Goal: Use online tool/utility: Utilize a website feature to perform a specific function

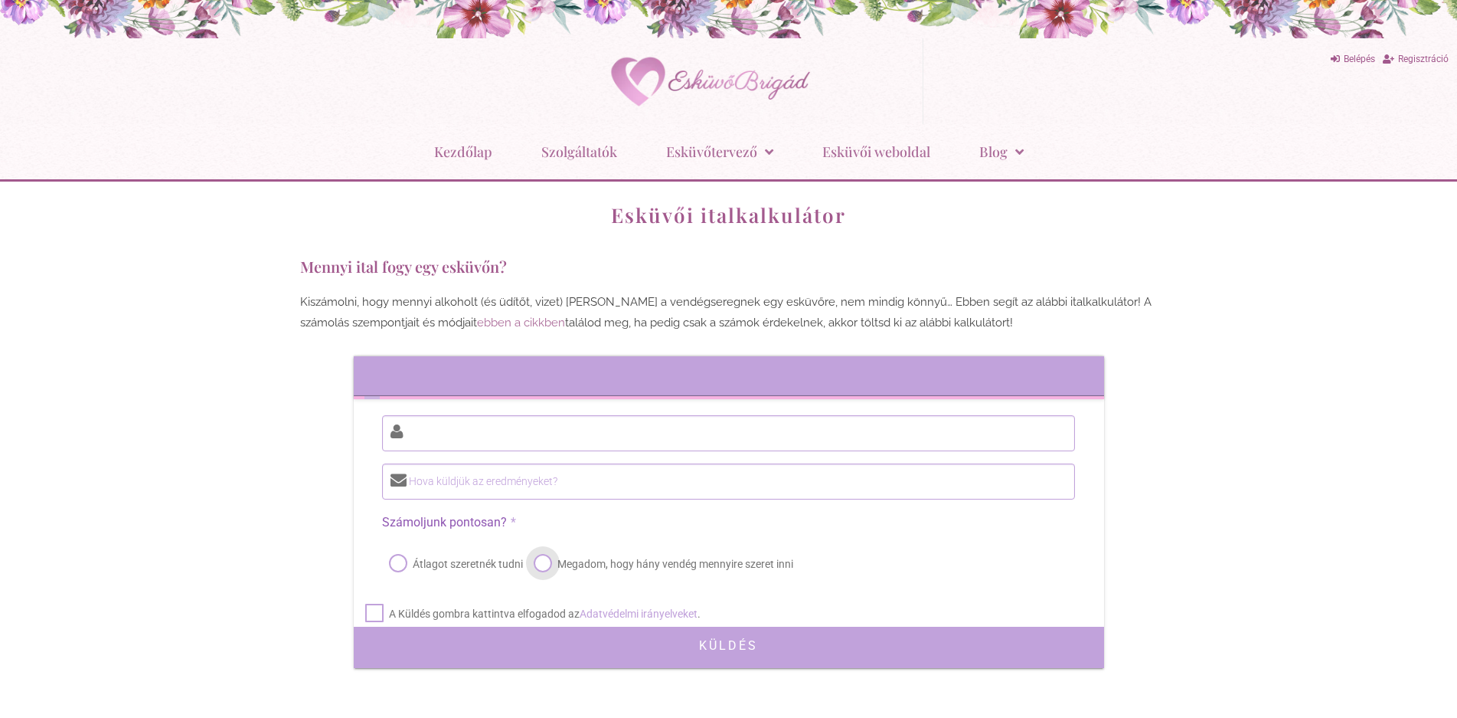
click at [550, 561] on label "Megadom, hogy hány vendég mennyire szeret inni" at bounding box center [662, 563] width 263 height 21
radio input "true"
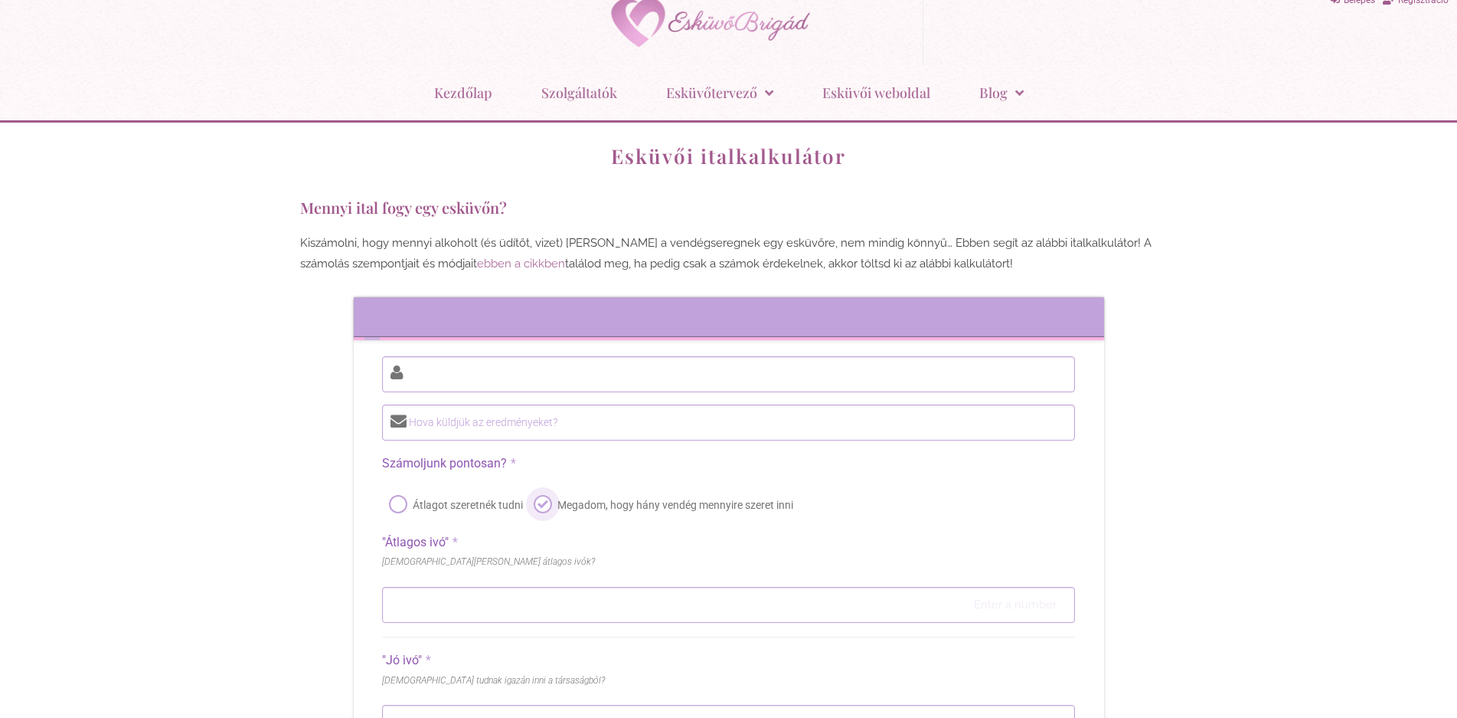
scroll to position [77, 0]
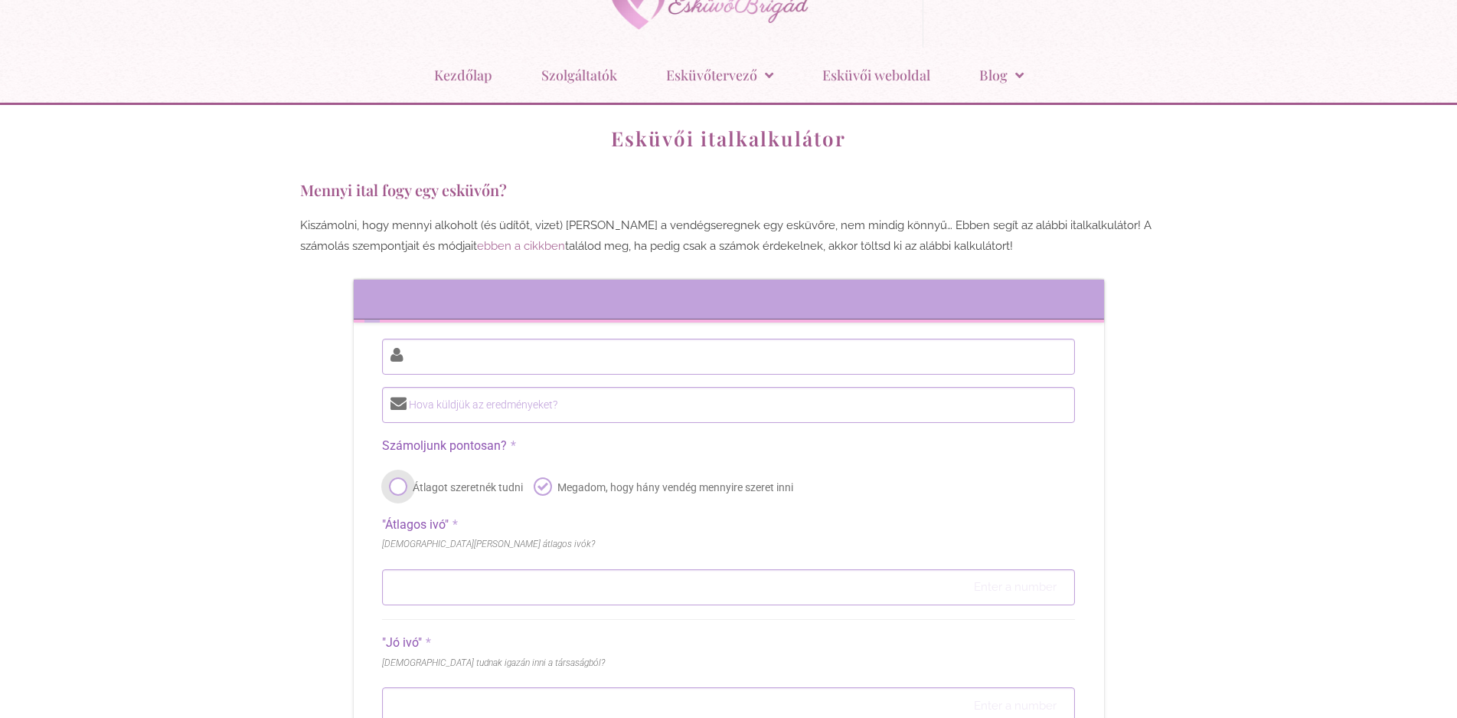
click at [400, 486] on label "Átlagot szeretnék tudni" at bounding box center [454, 486] width 137 height 21
radio input "true"
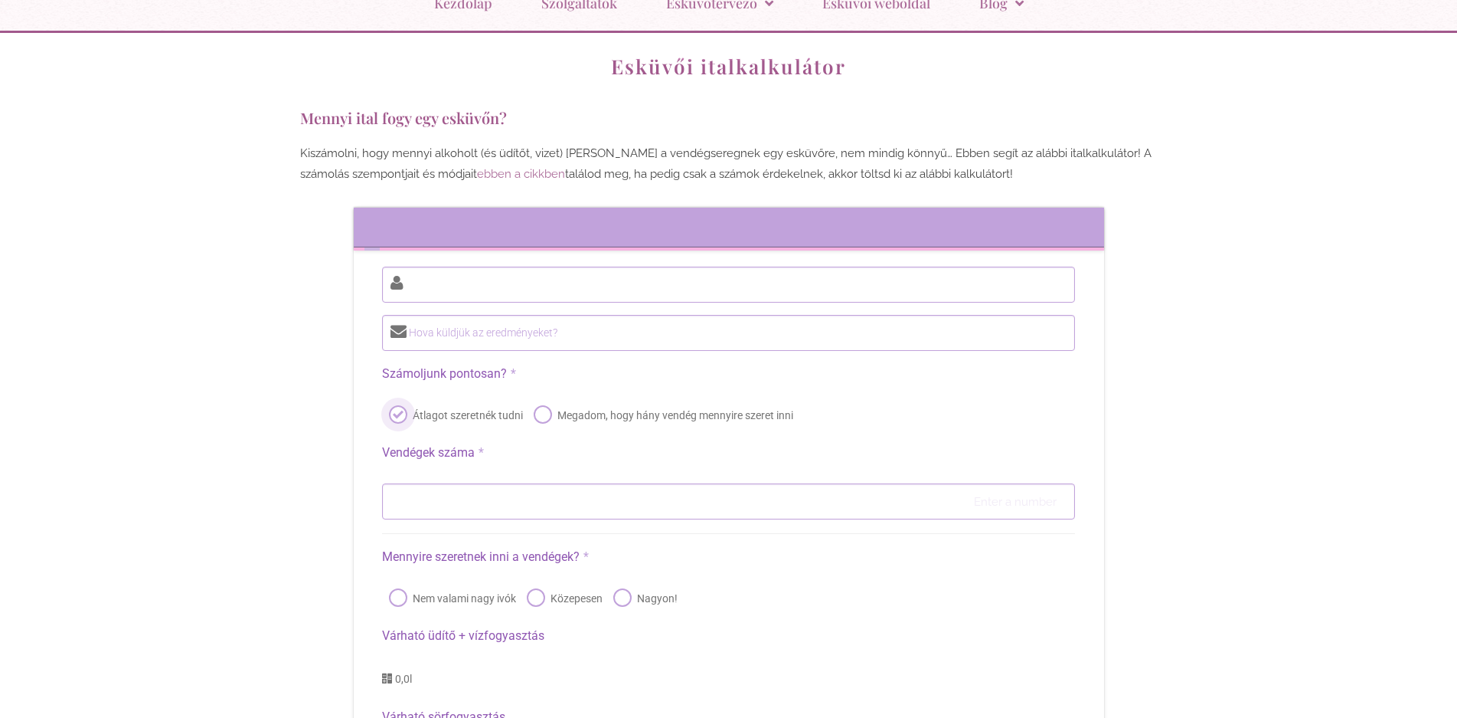
scroll to position [230, 0]
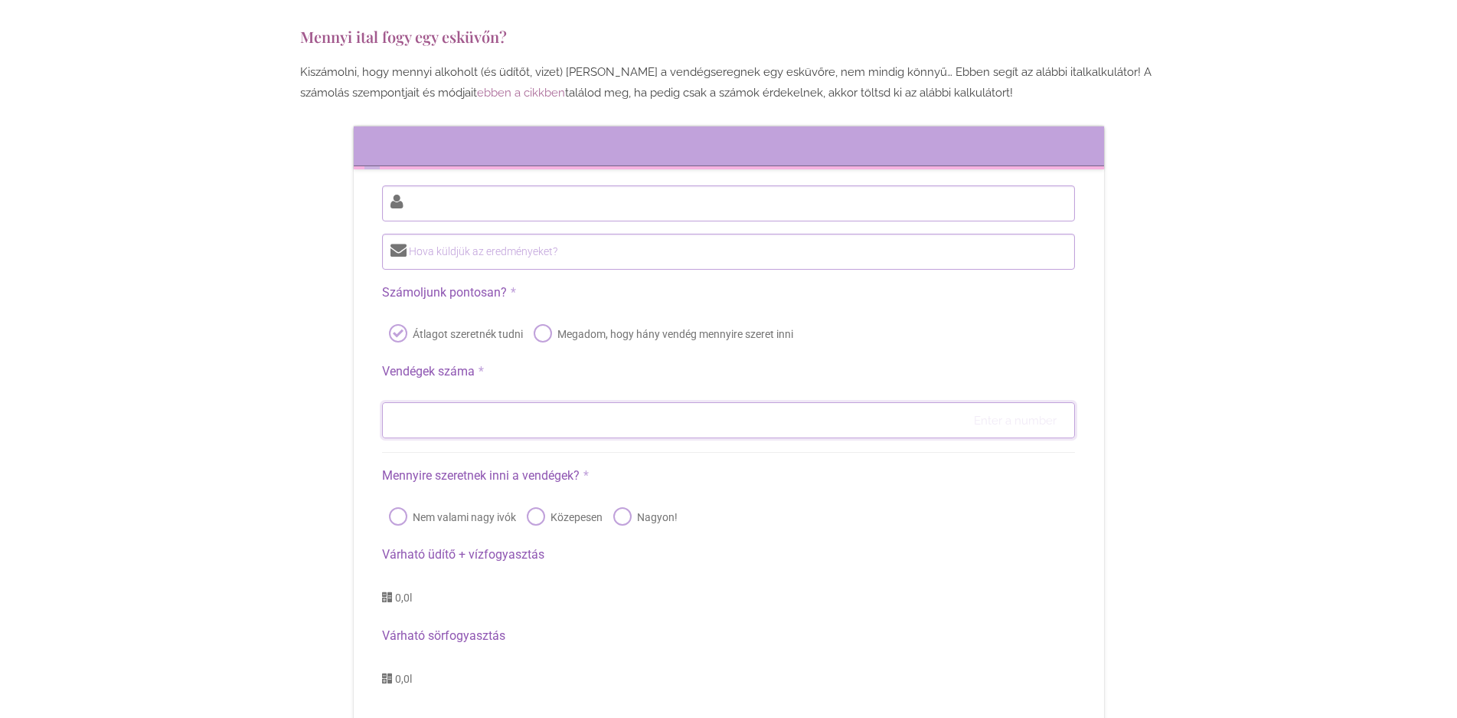
click at [456, 407] on input "number" at bounding box center [728, 420] width 692 height 36
click at [457, 422] on input "number" at bounding box center [728, 420] width 692 height 36
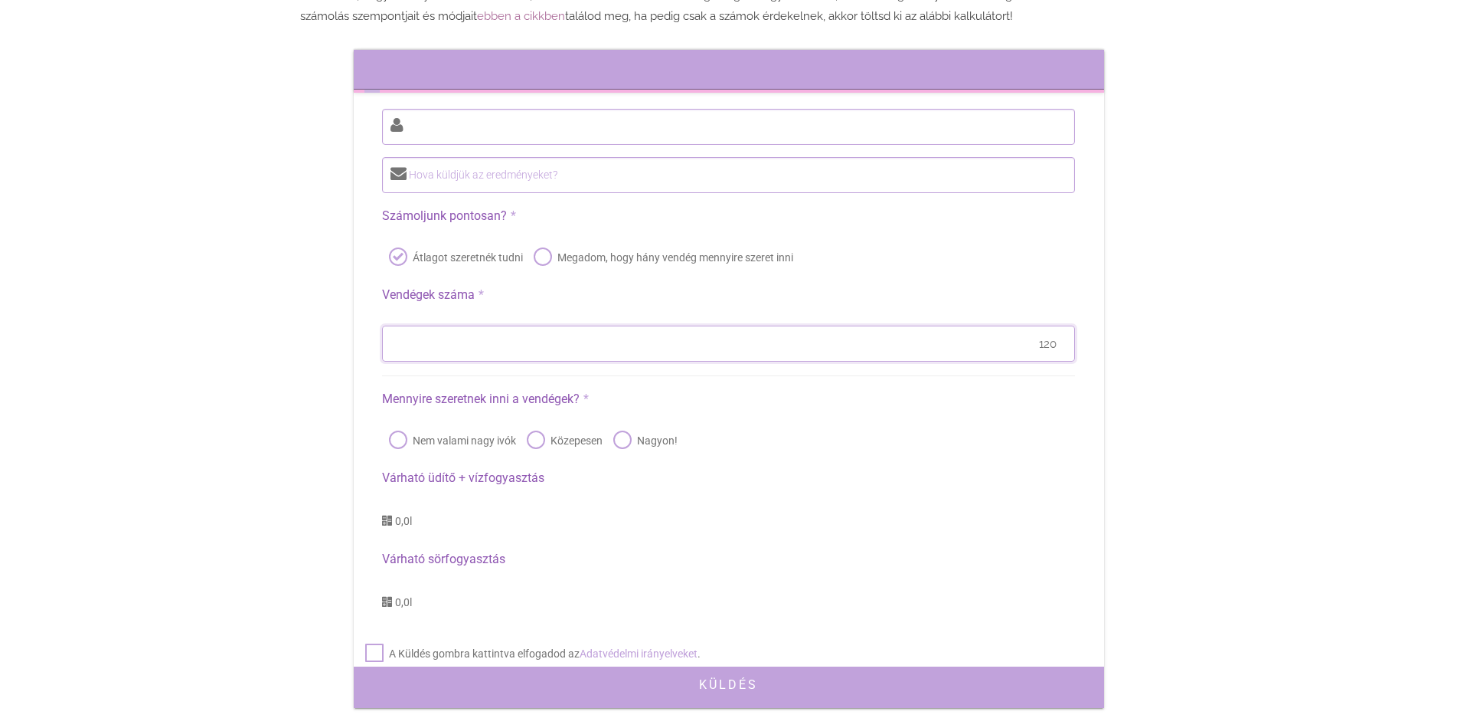
type input "120"
click at [625, 434] on label "Nagyon!" at bounding box center [643, 440] width 67 height 21
radio input "true"
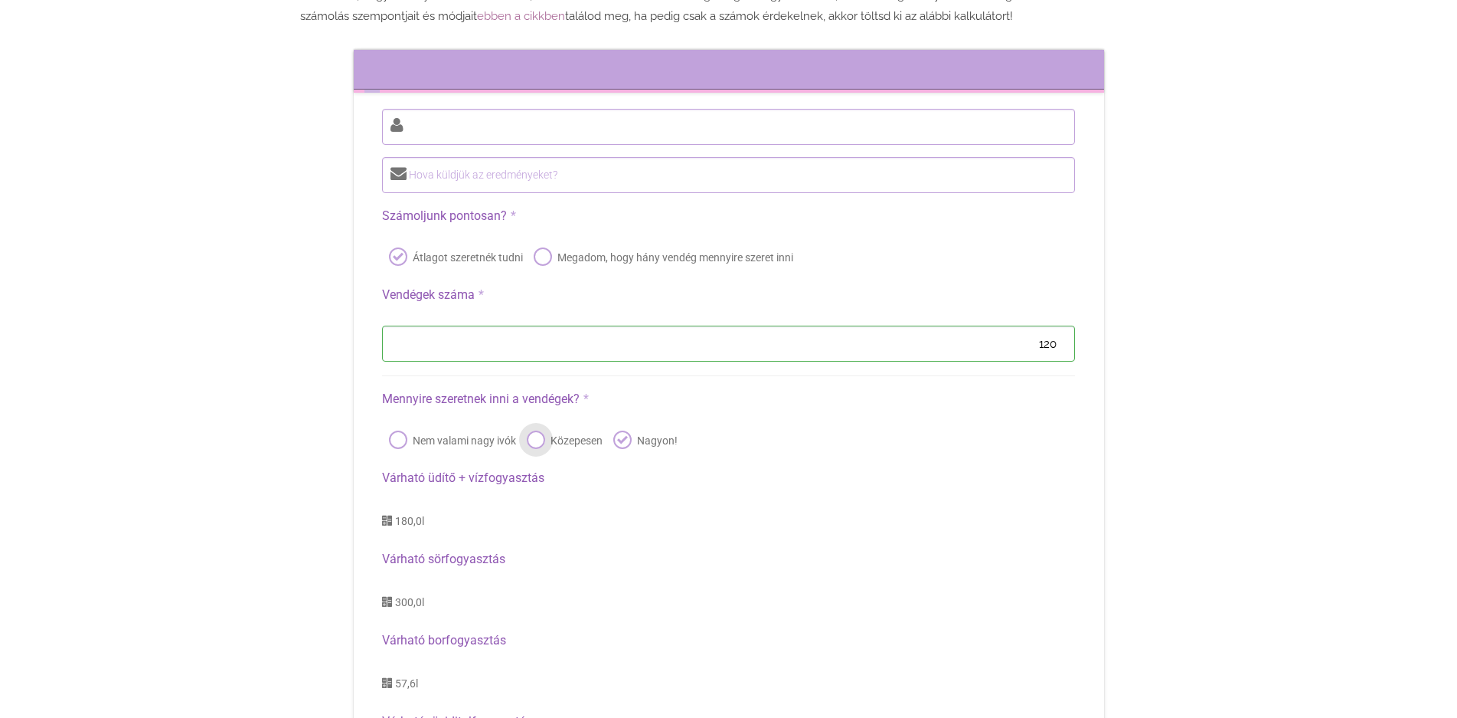
click at [538, 437] on label "Közepesen" at bounding box center [563, 440] width 79 height 21
radio input "true"
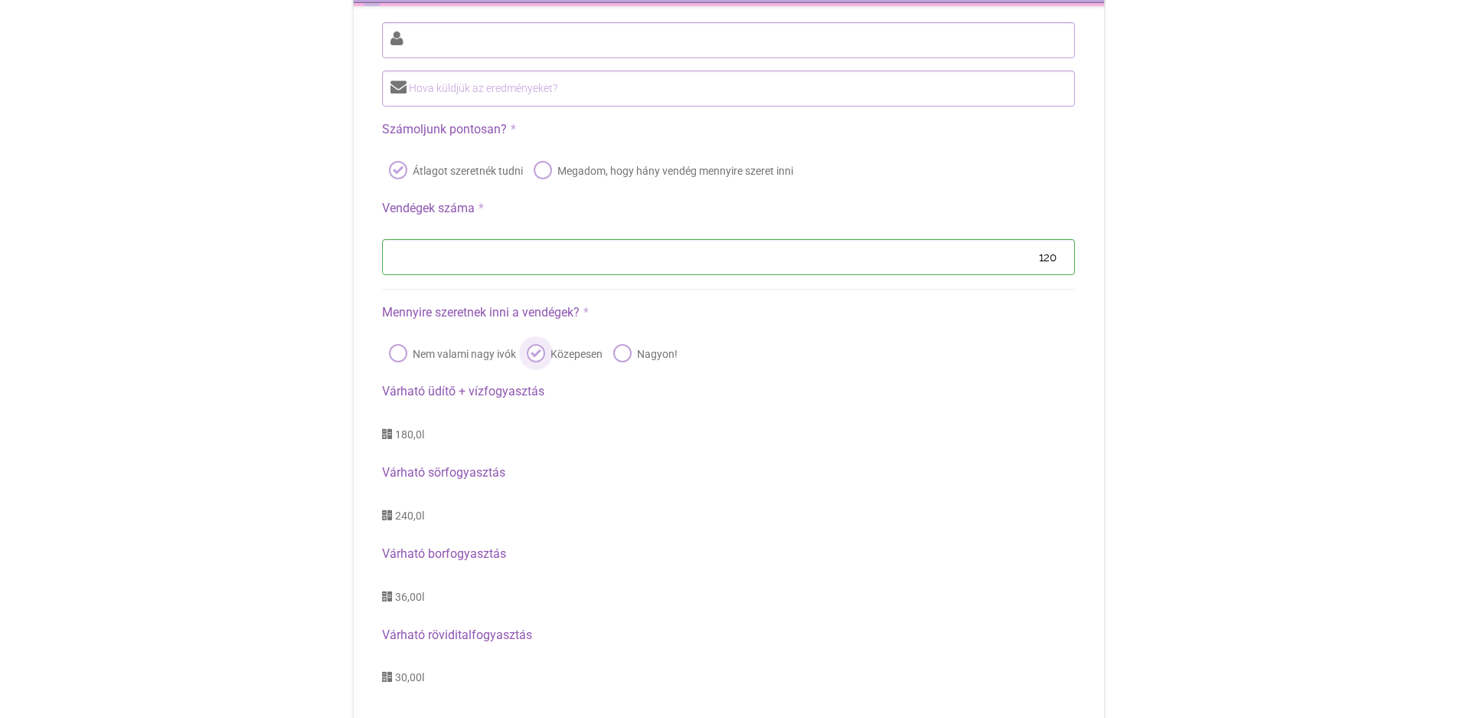
scroll to position [383, 0]
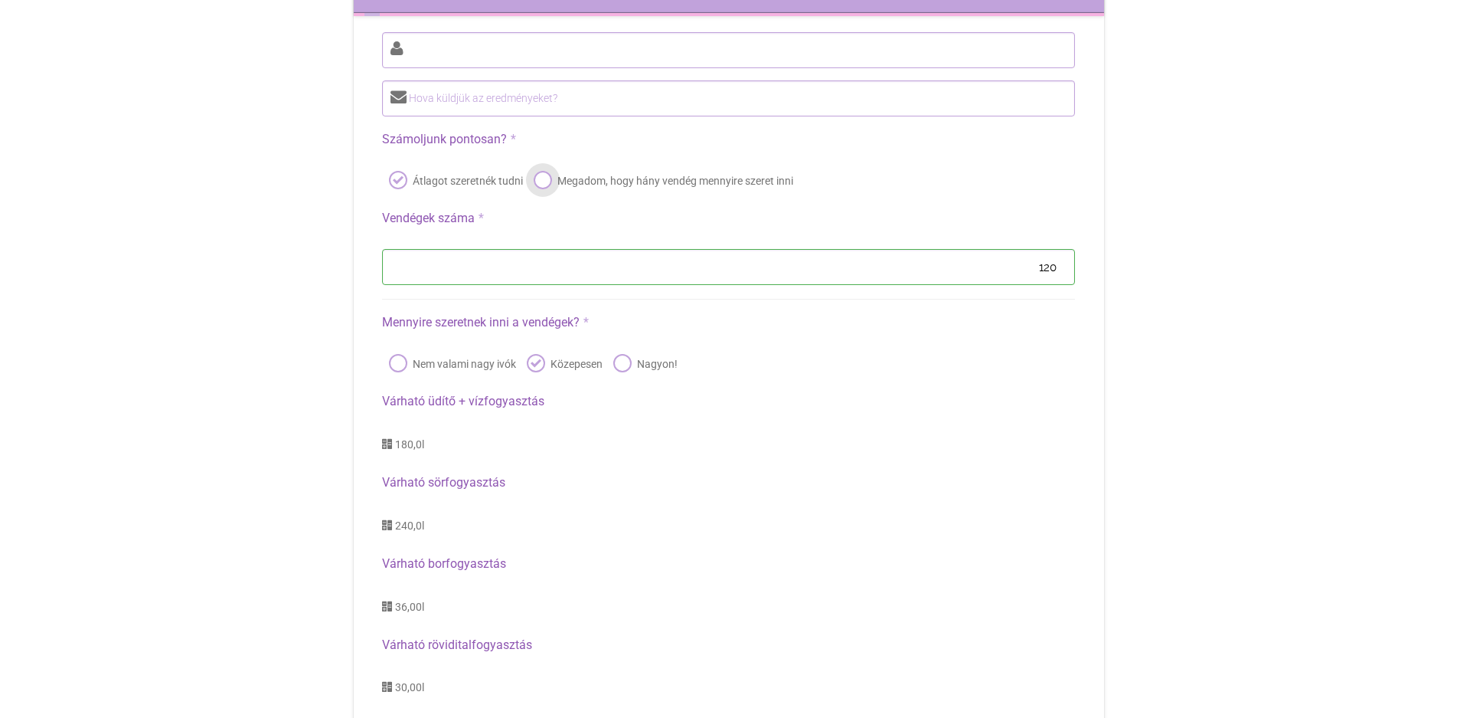
click at [547, 175] on label "Megadom, hogy hány vendég mennyire szeret inni" at bounding box center [662, 180] width 263 height 21
radio input "true"
radio input "false"
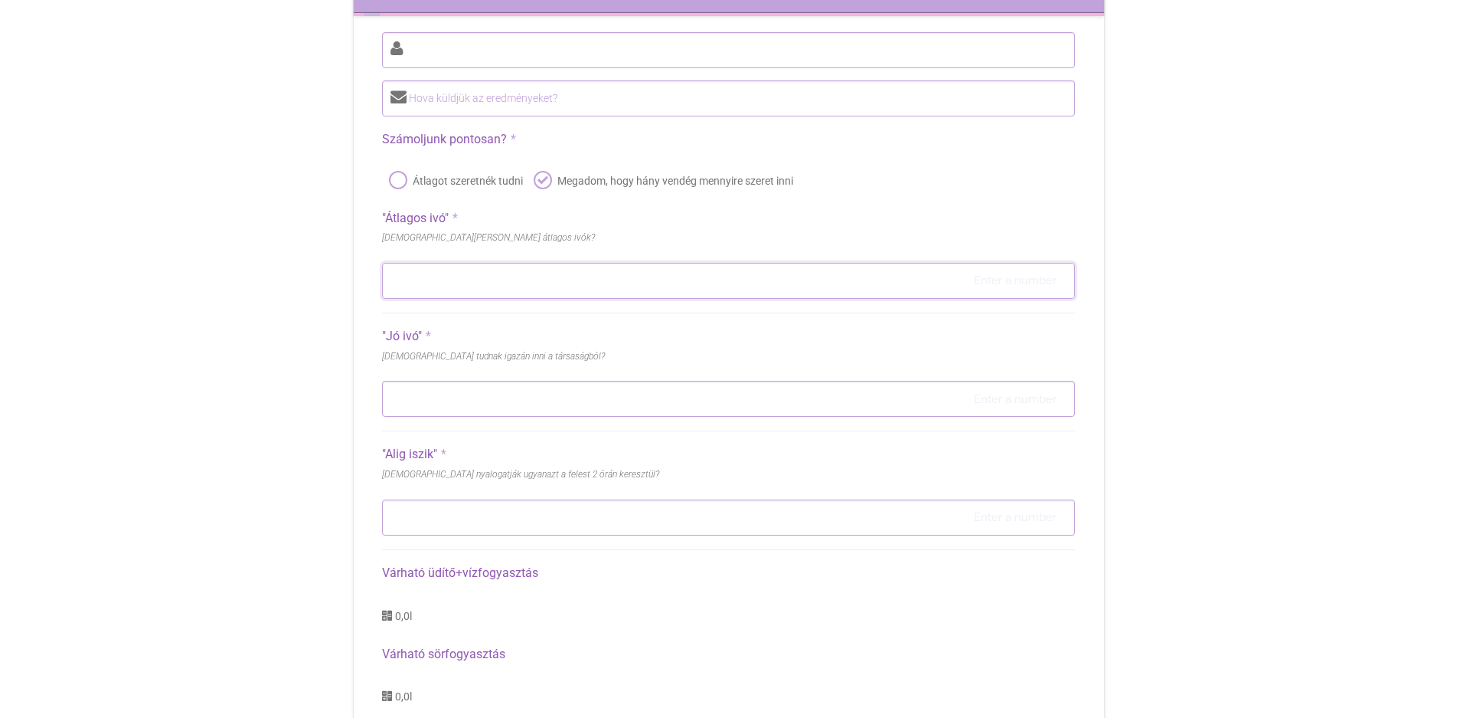
click at [449, 275] on input "number" at bounding box center [728, 281] width 692 height 36
type input "50"
click at [439, 399] on input "number" at bounding box center [728, 399] width 692 height 36
drag, startPoint x: 1028, startPoint y: 400, endPoint x: 1056, endPoint y: 397, distance: 28.5
click at [1056, 397] on input "35" at bounding box center [728, 399] width 692 height 36
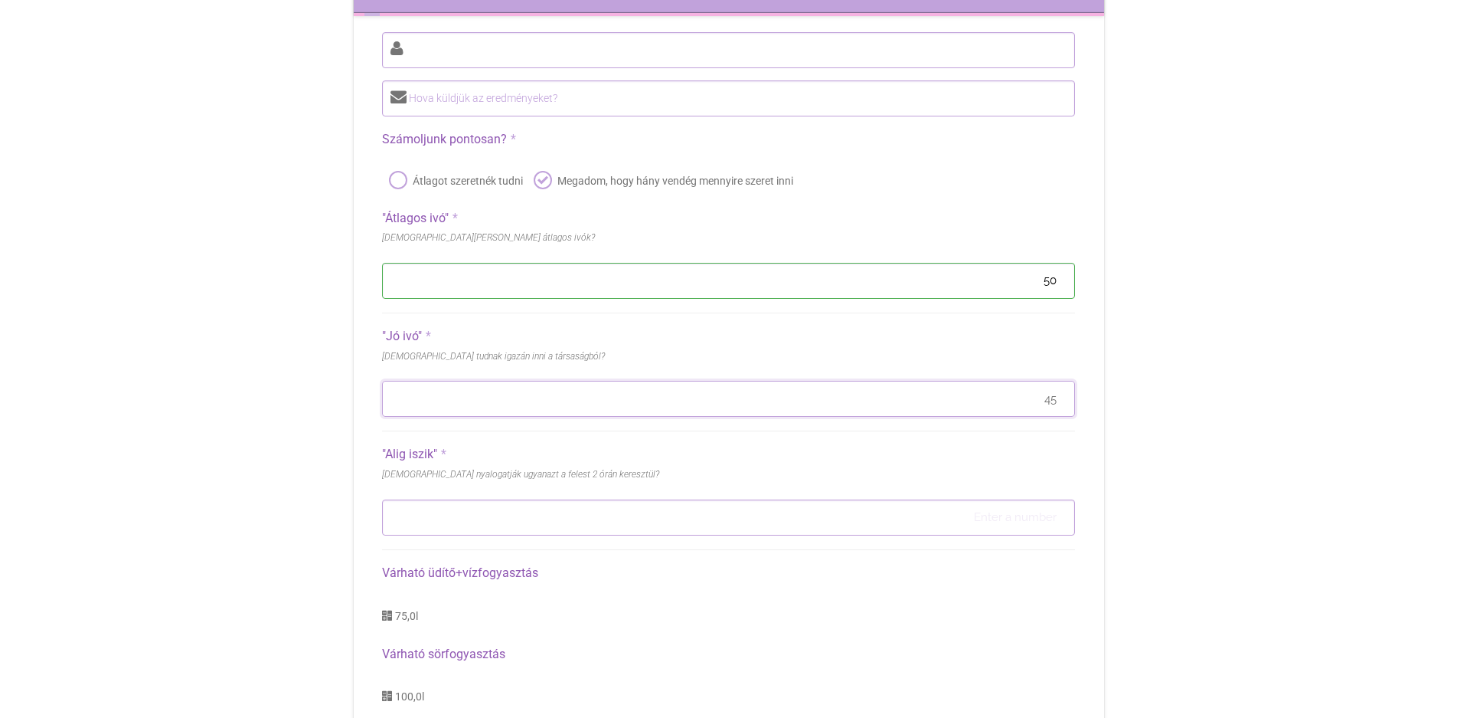
type input "45"
click at [1034, 515] on input "number" at bounding box center [728, 517] width 692 height 36
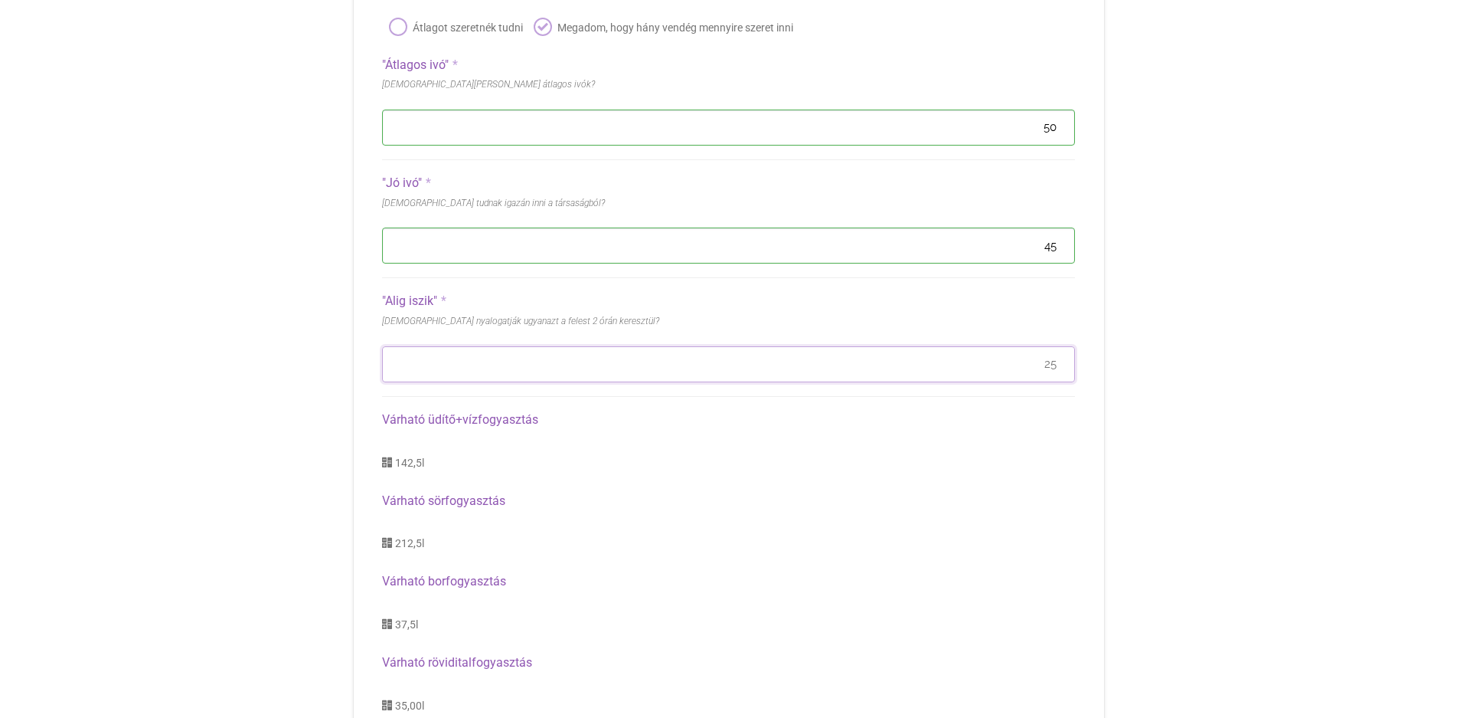
type input "25"
click at [677, 475] on div "142,5 l" at bounding box center [728, 466] width 692 height 24
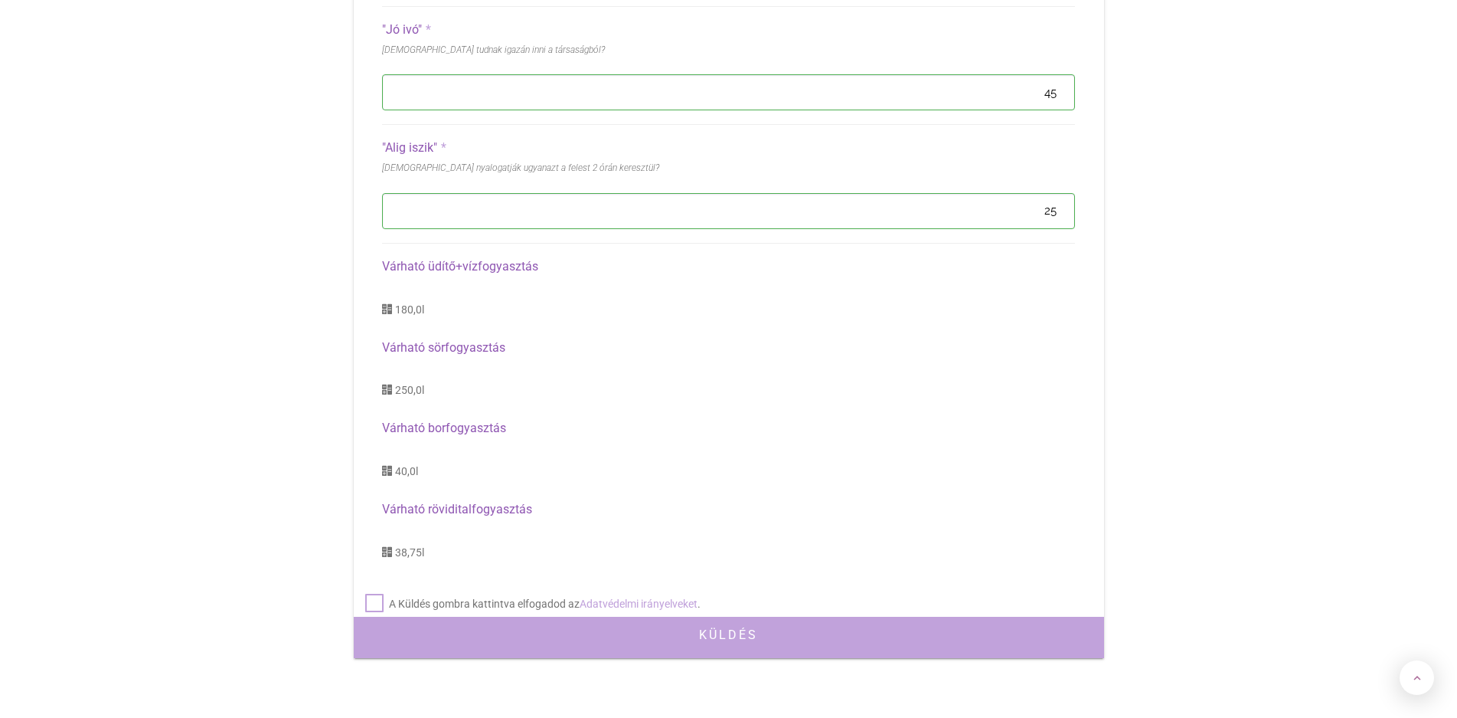
scroll to position [230, 0]
